Goal: Task Accomplishment & Management: Manage account settings

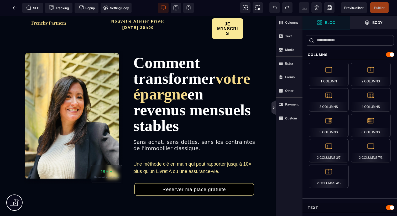
click at [274, 104] on icon at bounding box center [273, 107] width 5 height 15
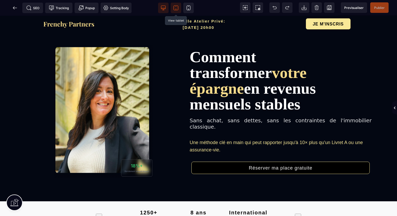
click at [178, 5] on span at bounding box center [175, 8] width 10 height 10
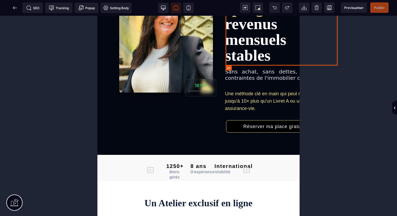
scroll to position [84, 0]
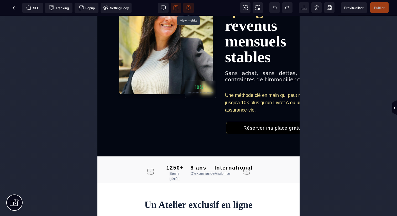
click at [187, 8] on icon at bounding box center [188, 7] width 5 height 5
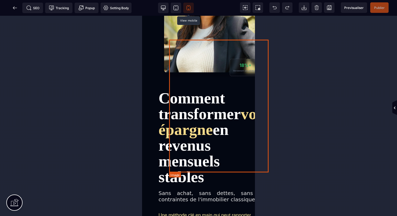
scroll to position [173, 0]
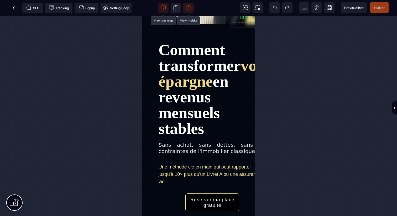
click at [163, 7] on icon at bounding box center [163, 7] width 5 height 5
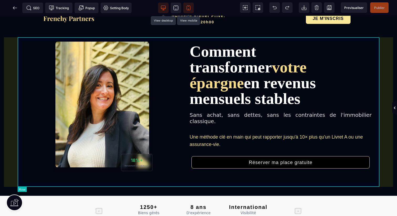
scroll to position [0, 0]
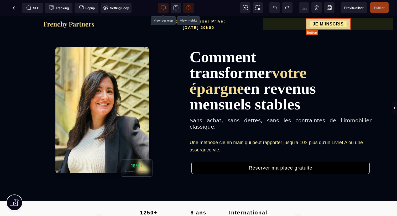
click at [341, 20] on button "JE M'INSCRIS" at bounding box center [326, 24] width 45 height 12
select select "*****"
select select "***"
select select
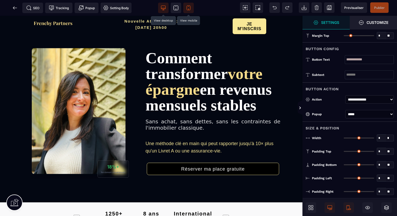
type input "*"
type input "**"
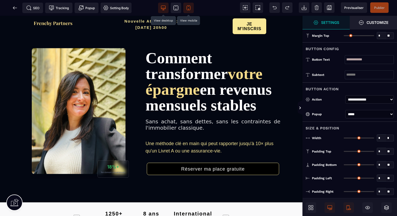
type input "**"
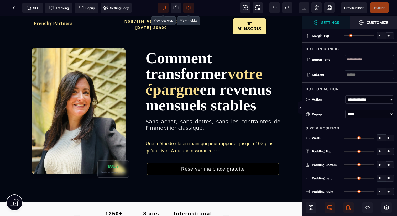
type input "**"
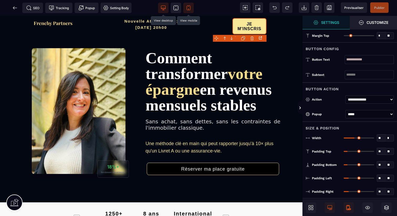
click at [349, 206] on icon at bounding box center [347, 207] width 3 height 5
click at [300, 109] on icon at bounding box center [300, 108] width 4 height 4
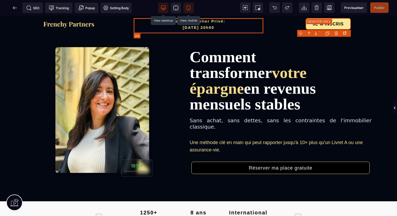
click at [188, 32] on h2 "Nouvelle Atelier Privé: [DATE] 20h00" at bounding box center [199, 25] width 130 height 15
select select "***"
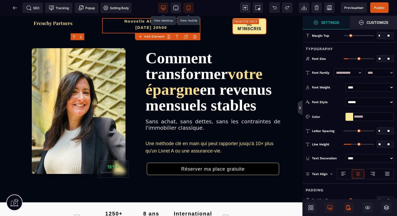
click at [301, 108] on icon at bounding box center [300, 108] width 4 height 4
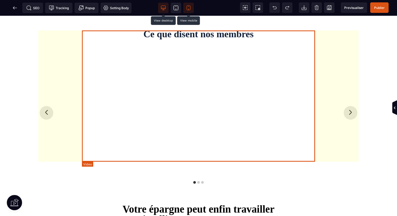
scroll to position [709, 0]
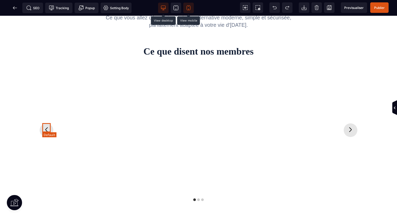
click at [47, 127] on icon "Previous slide" at bounding box center [46, 129] width 8 height 8
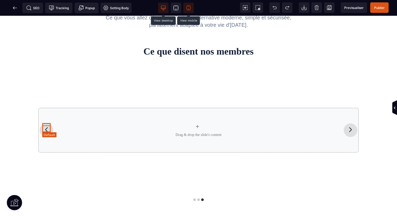
scroll to position [727, 0]
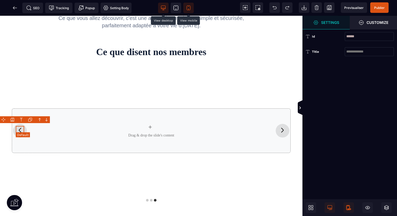
click at [21, 128] on icon "Previous slide" at bounding box center [20, 130] width 2 height 5
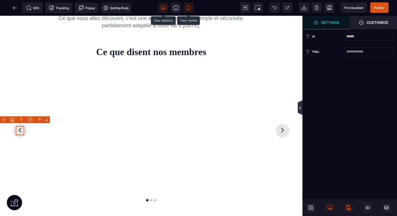
click at [300, 107] on icon at bounding box center [300, 108] width 4 height 4
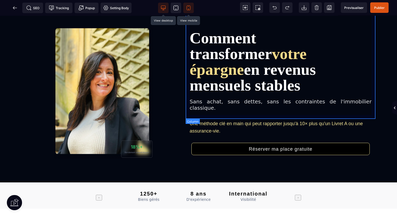
scroll to position [0, 0]
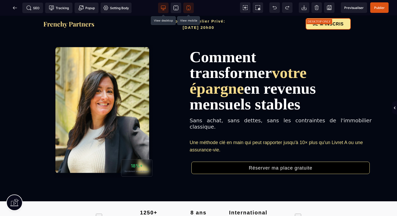
click at [185, 7] on span at bounding box center [188, 8] width 10 height 10
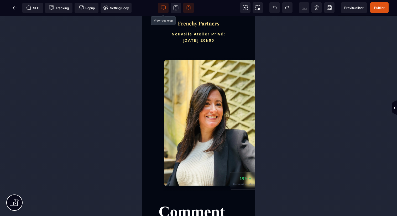
click at [163, 12] on span at bounding box center [163, 8] width 10 height 10
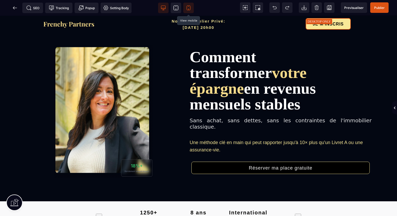
click at [191, 9] on span at bounding box center [188, 8] width 10 height 10
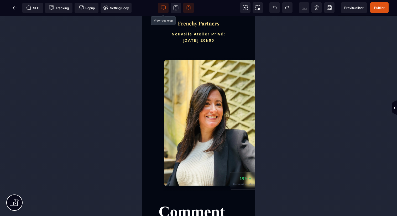
click at [161, 7] on icon at bounding box center [163, 7] width 4 height 3
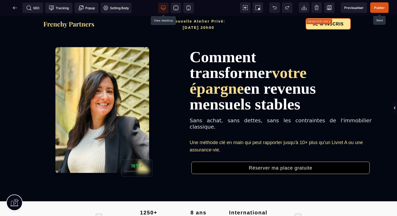
click at [383, 8] on span "Publier" at bounding box center [379, 8] width 10 height 4
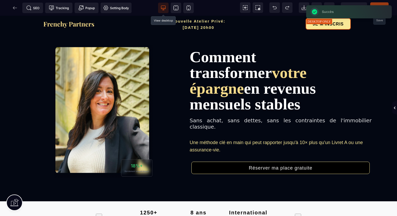
click at [17, 7] on div "SEO Tracking Popup Setting Body" at bounding box center [67, 8] width 132 height 10
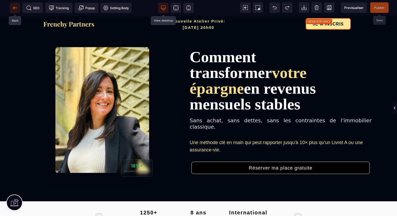
click at [14, 6] on icon at bounding box center [14, 7] width 5 height 5
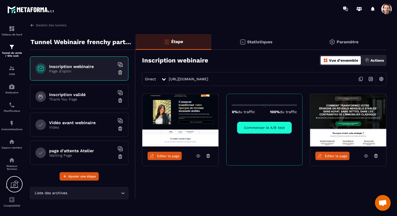
click at [390, 12] on div at bounding box center [386, 9] width 10 height 10
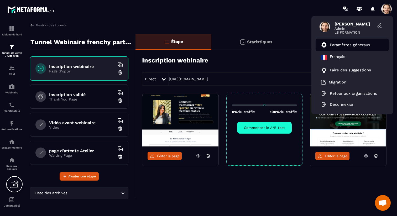
click at [358, 46] on p "Paramètres généraux" at bounding box center [349, 44] width 40 height 5
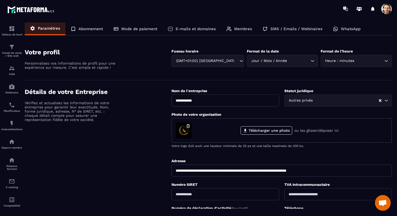
click at [299, 29] on p "SMS / Emails / Webinaires" at bounding box center [296, 28] width 52 height 5
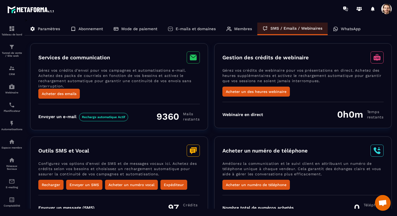
click at [336, 29] on icon at bounding box center [335, 29] width 4 height 4
